Goal: Task Accomplishment & Management: Manage account settings

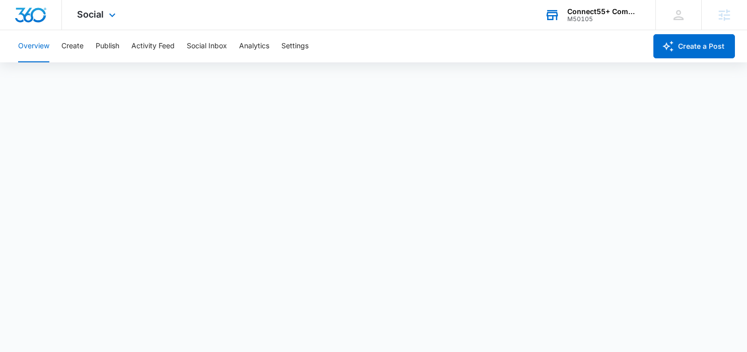
click at [604, 13] on div "Connect55+ Communities" at bounding box center [603, 12] width 73 height 8
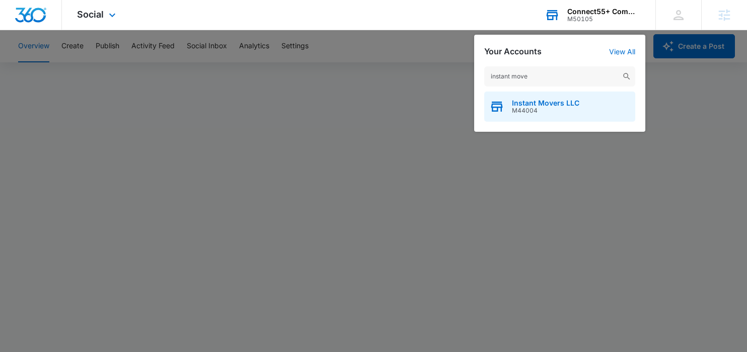
type input "instant move"
click at [512, 110] on span "M44004" at bounding box center [545, 110] width 67 height 7
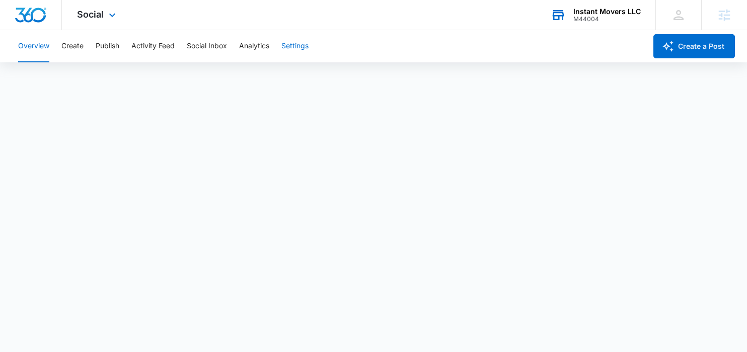
click at [295, 47] on button "Settings" at bounding box center [294, 46] width 27 height 32
click at [407, 46] on div "Overview Create Publish Activity Feed Social Inbox Analytics Settings" at bounding box center [329, 46] width 634 height 32
click at [297, 50] on button "Settings" at bounding box center [294, 46] width 27 height 32
click at [92, 15] on span "Social" at bounding box center [90, 14] width 27 height 11
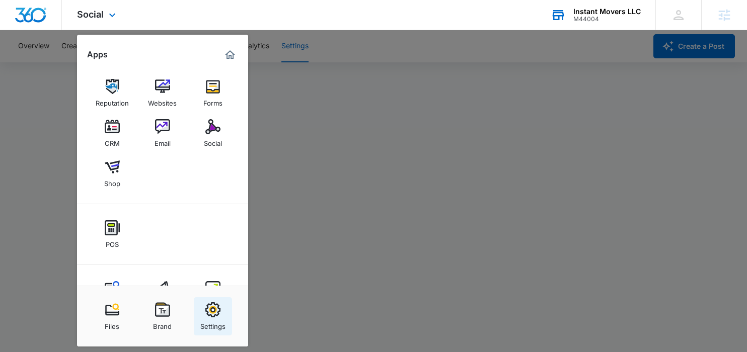
click at [222, 325] on div "Settings" at bounding box center [212, 323] width 25 height 13
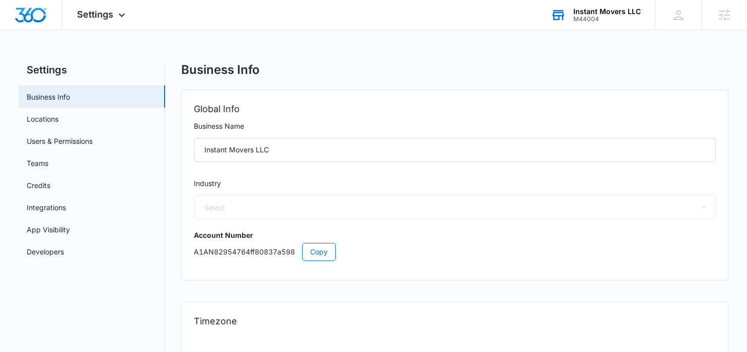
select select "43"
select select "US"
select select "America/[GEOGRAPHIC_DATA]"
click at [57, 137] on link "Users & Permissions" at bounding box center [60, 141] width 66 height 11
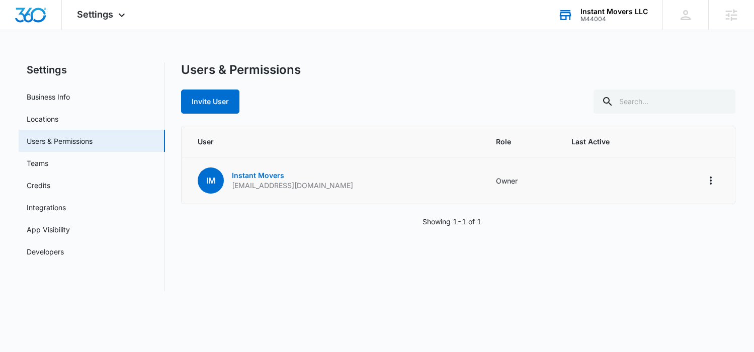
drag, startPoint x: 330, startPoint y: 189, endPoint x: 230, endPoint y: 190, distance: 100.1
click at [230, 190] on td "IM Instant Movers instantmoversllc2023@gmail.com" at bounding box center [333, 180] width 302 height 47
copy p "instantmoversllc2023@gmail.com"
click at [113, 17] on div "Settings Apps Reputation Websites Forms CRM Email Social Shop POS Content Ads I…" at bounding box center [102, 15] width 81 height 30
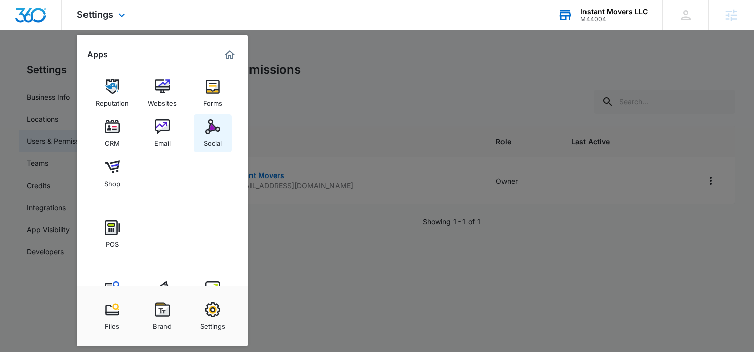
click at [207, 126] on img at bounding box center [212, 126] width 15 height 15
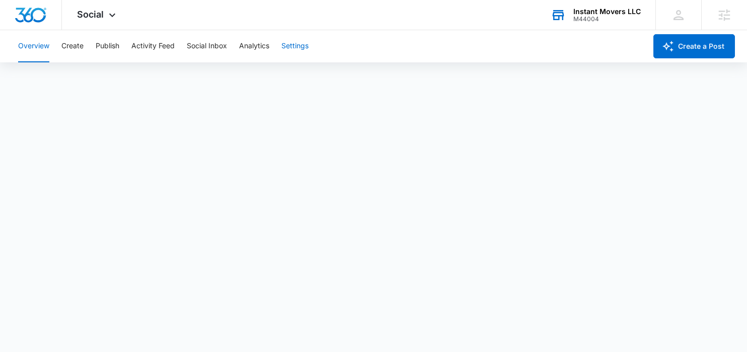
click at [296, 46] on button "Settings" at bounding box center [294, 46] width 27 height 32
click at [86, 19] on span "Social" at bounding box center [90, 14] width 27 height 11
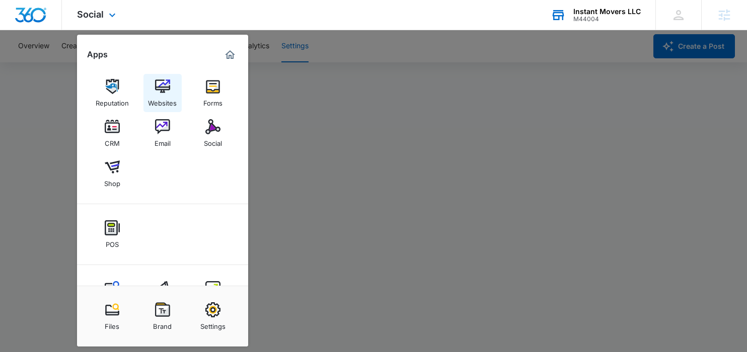
click at [161, 84] on img at bounding box center [162, 86] width 15 height 15
